Goal: Task Accomplishment & Management: Manage account settings

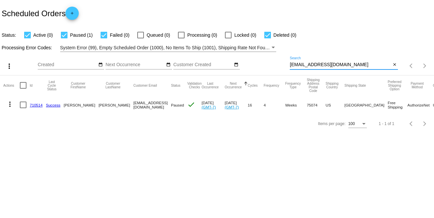
paste input "[EMAIL_ADDRESS]"
drag, startPoint x: 357, startPoint y: 63, endPoint x: 262, endPoint y: 60, distance: 94.9
click at [262, 60] on div "more_vert Sep Jan Feb Mar [DATE]" at bounding box center [217, 63] width 434 height 23
type input "[EMAIL_ADDRESS][DOMAIN_NAME]"
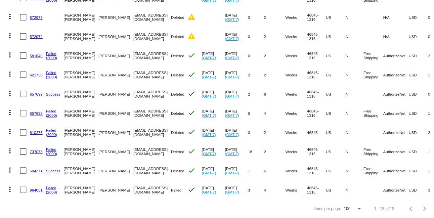
scroll to position [131, 0]
click at [35, 188] on link "964051" at bounding box center [36, 190] width 13 height 4
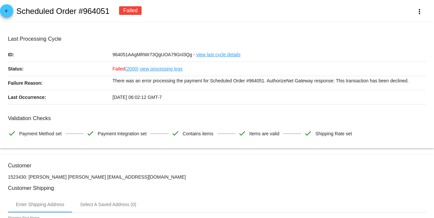
copy div "Scheduled Order #964051"
copy h2 "Scheduled Order #964051"
copy h2 "cheduled Order #964051"
copy h2 "Scheduled Order #964051"
drag, startPoint x: 85, startPoint y: 13, endPoint x: 16, endPoint y: 9, distance: 69.2
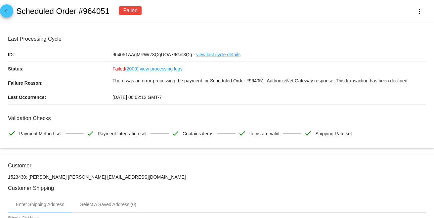
click at [16, 9] on div "arrow_back Scheduled Order #964051 Failed more_vert" at bounding box center [217, 11] width 434 height 22
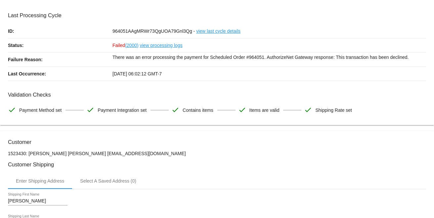
scroll to position [73, 0]
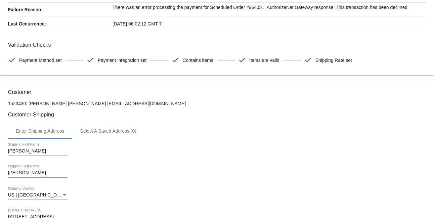
drag, startPoint x: 135, startPoint y: 106, endPoint x: 110, endPoint y: 61, distance: 51.8
click at [74, 103] on p "1523430: [PERSON_NAME] [PERSON_NAME] [EMAIL_ADDRESS][DOMAIN_NAME]" at bounding box center [217, 103] width 418 height 5
copy p "[EMAIL_ADDRESS][DOMAIN_NAME]"
copy p "[PERSON_NAME] [PERSON_NAME]"
drag, startPoint x: 73, startPoint y: 104, endPoint x: 34, endPoint y: 102, distance: 39.1
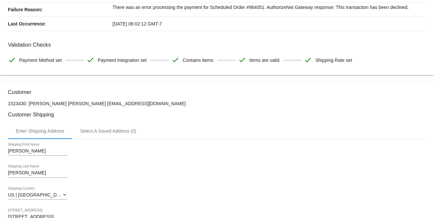
click at [29, 102] on p "1523430: [PERSON_NAME] [PERSON_NAME] [EMAIL_ADDRESS][DOMAIN_NAME]" at bounding box center [217, 103] width 418 height 5
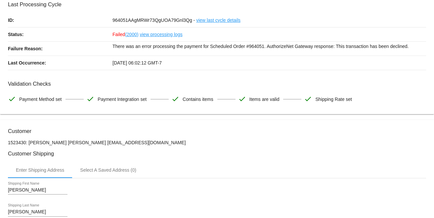
scroll to position [0, 0]
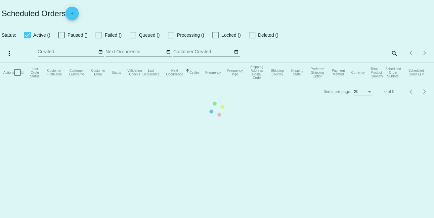
checkbox input "true"
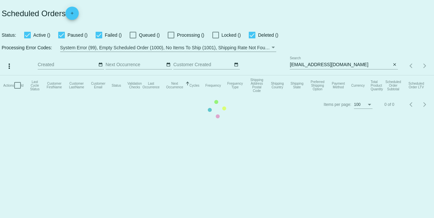
click at [350, 75] on mat-table "Actions Id Last Cycle Status Customer FirstName Customer LastName Customer Emai…" at bounding box center [217, 85] width 434 height 20
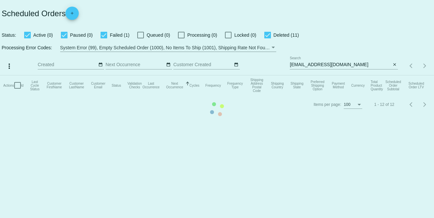
drag, startPoint x: 349, startPoint y: 64, endPoint x: 341, endPoint y: 65, distance: 7.3
click at [348, 75] on mat-table "Actions Id Last Cycle Status Customer FirstName Customer LastName Customer Emai…" at bounding box center [217, 85] width 434 height 20
drag, startPoint x: 341, startPoint y: 65, endPoint x: 346, endPoint y: 65, distance: 4.6
click at [341, 75] on mat-table "Actions Id Last Cycle Status Customer FirstName Customer LastName Customer Emai…" at bounding box center [217, 85] width 434 height 20
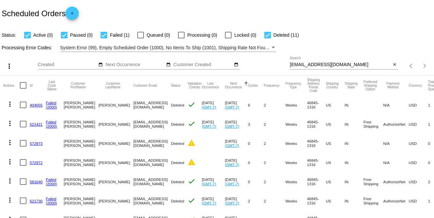
click at [346, 65] on input "[EMAIL_ADDRESS][DOMAIN_NAME]" at bounding box center [339, 64] width 101 height 5
drag, startPoint x: 346, startPoint y: 65, endPoint x: 260, endPoint y: 67, distance: 85.9
click at [260, 67] on div "more_vert Sep Jan Feb Mar [DATE]" at bounding box center [217, 63] width 434 height 23
paste input "[EMAIL_ADDRESS]"
click at [351, 66] on input "[EMAIL_ADDRESS][DOMAIN_NAME]" at bounding box center [339, 64] width 101 height 5
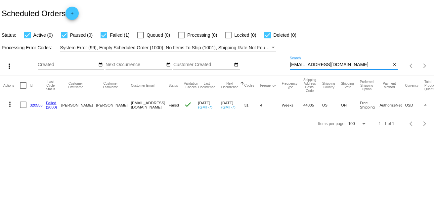
type input "[EMAIL_ADDRESS][DOMAIN_NAME]"
drag, startPoint x: 28, startPoint y: 105, endPoint x: 45, endPoint y: 105, distance: 16.9
click at [45, 105] on mat-row "more_vert 320556 Failed (2000) [PERSON_NAME][GEOGRAPHIC_DATA] [EMAIL_ADDRESS][D…" at bounding box center [241, 104] width 476 height 19
copy mat-row "320556"
click at [199, 133] on div "Items per page: 100 1 - 1 of 1" at bounding box center [217, 123] width 434 height 19
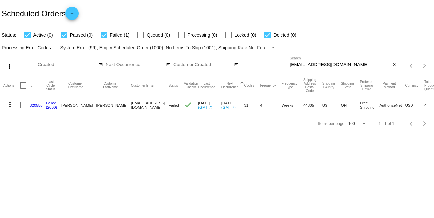
click at [34, 104] on link "320556" at bounding box center [36, 105] width 13 height 4
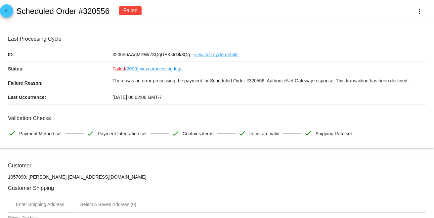
drag, startPoint x: 95, startPoint y: 13, endPoint x: 17, endPoint y: 7, distance: 78.5
click at [17, 7] on div "arrow_back Scheduled Order #320556 Failed more_vert" at bounding box center [217, 11] width 434 height 22
copy h2 "Scheduled Order #320556"
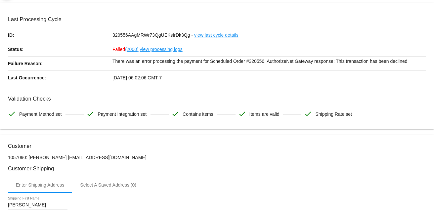
scroll to position [73, 0]
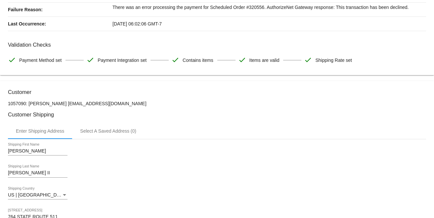
drag, startPoint x: 100, startPoint y: 101, endPoint x: 53, endPoint y: 103, distance: 47.0
click at [53, 103] on p "1057090: [PERSON_NAME] [EMAIL_ADDRESS][DOMAIN_NAME]" at bounding box center [217, 103] width 418 height 5
copy p "[EMAIL_ADDRESS][DOMAIN_NAME]"
